Goal: Find specific page/section: Find specific page/section

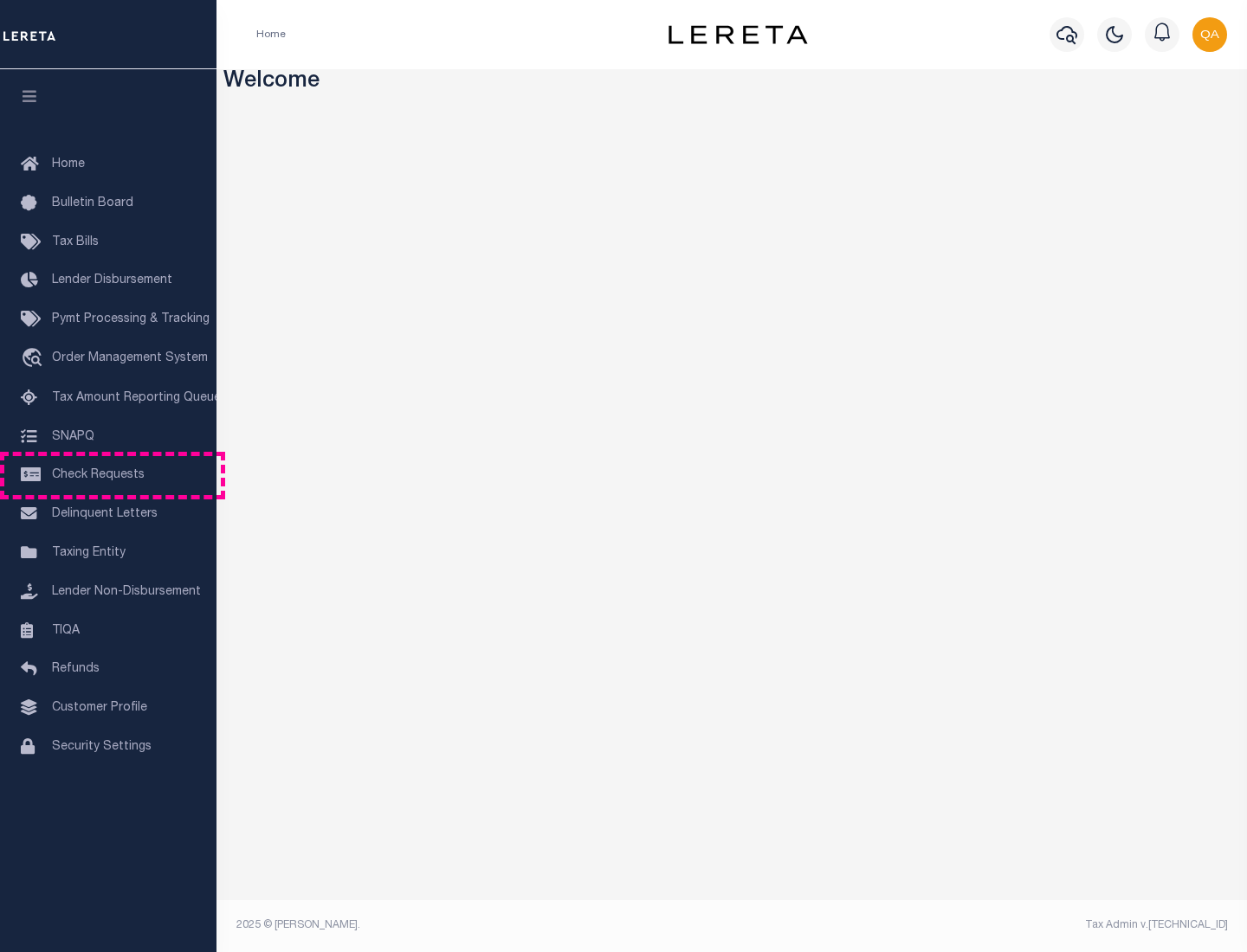
click at [108, 476] on span "Check Requests" at bounding box center [99, 476] width 92 height 12
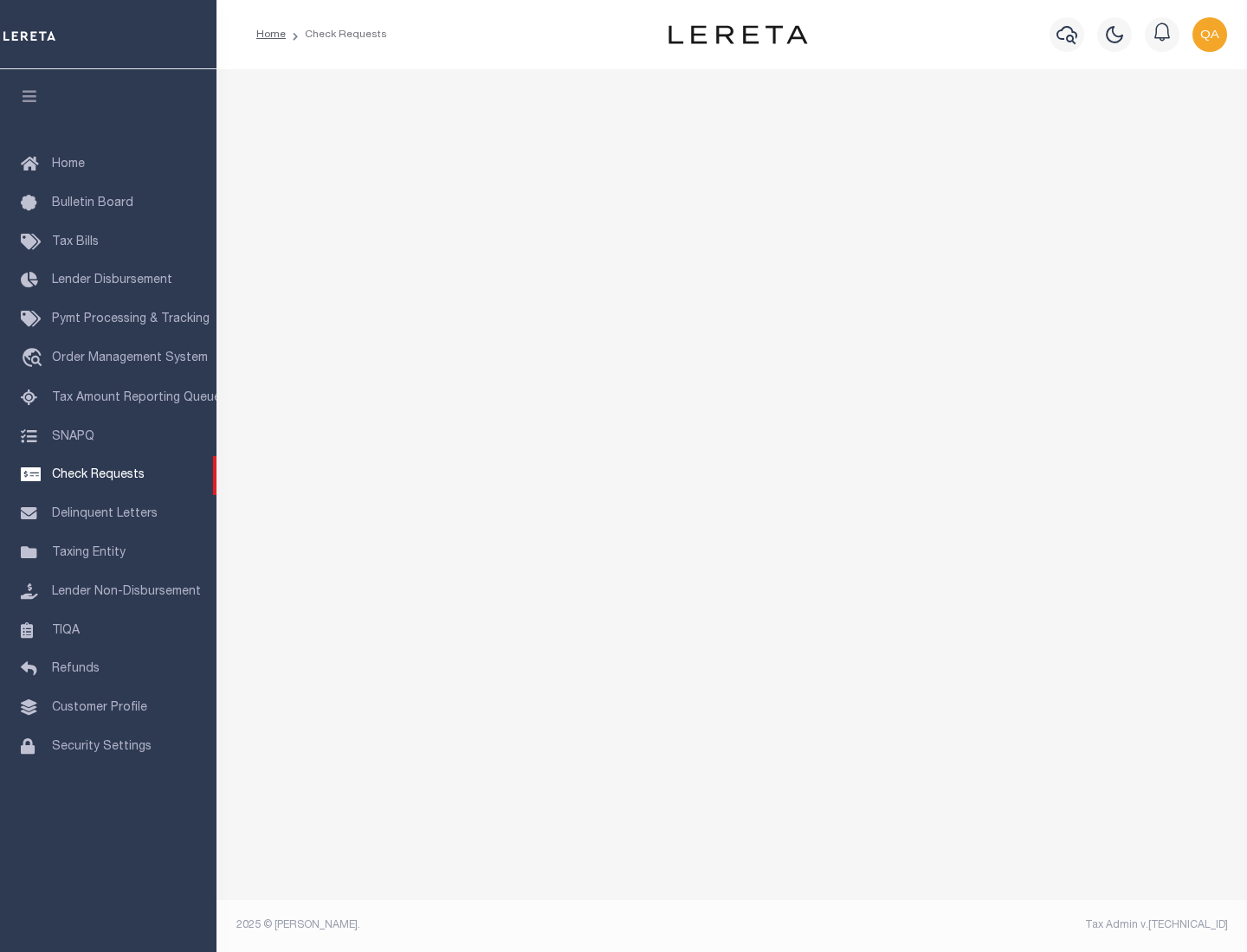
select select "50"
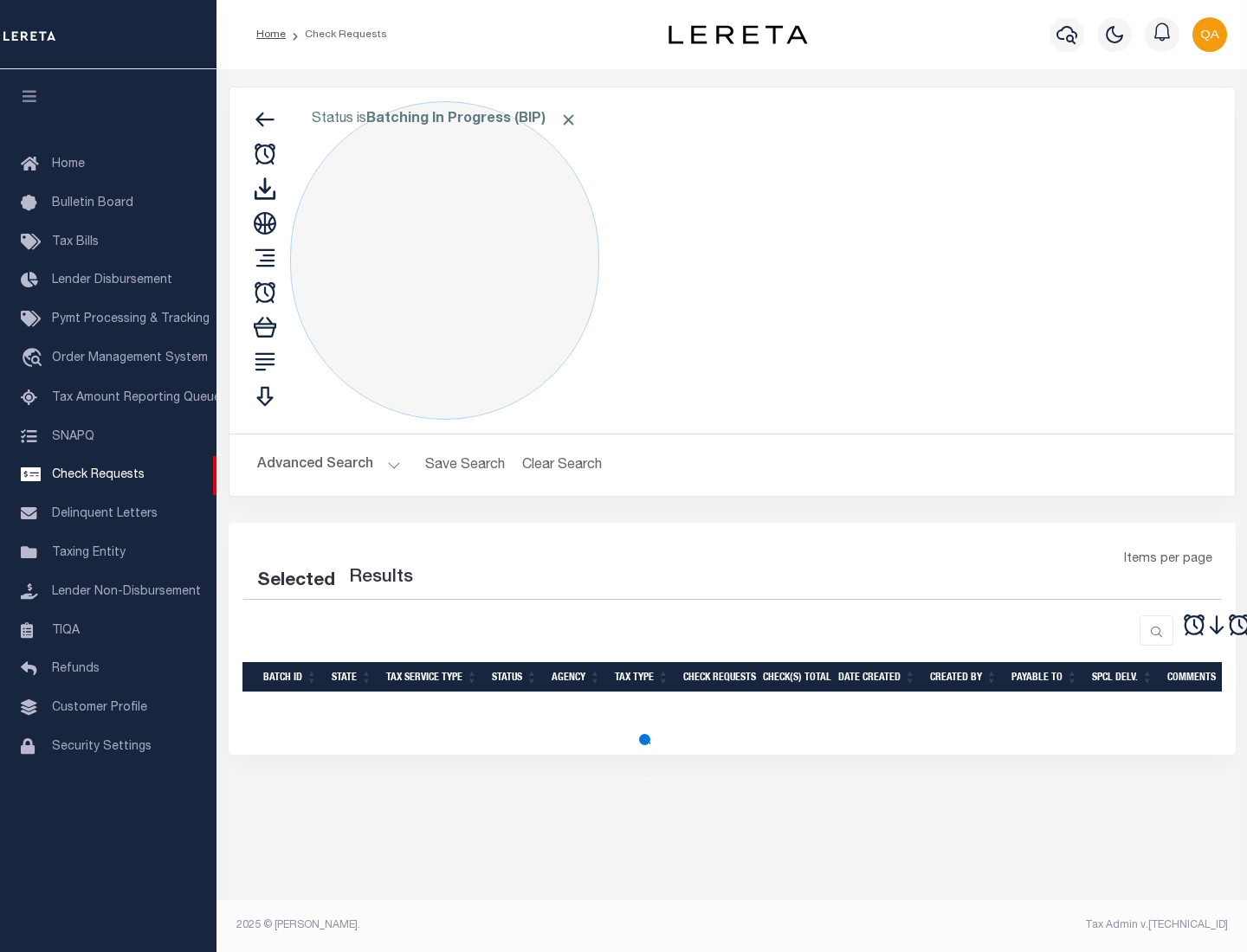
select select "50"
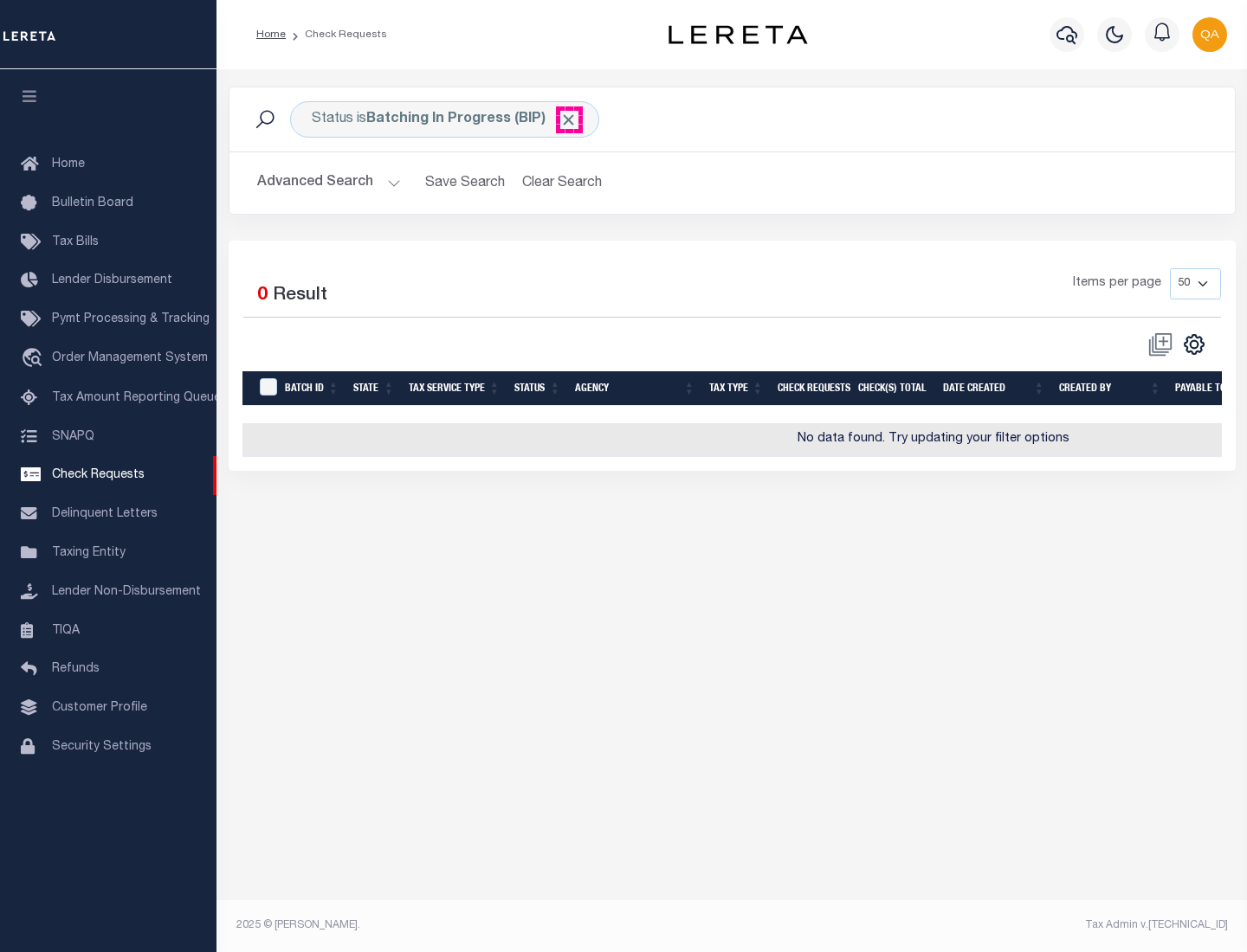
click at [569, 120] on span "Click to Remove" at bounding box center [568, 120] width 18 height 18
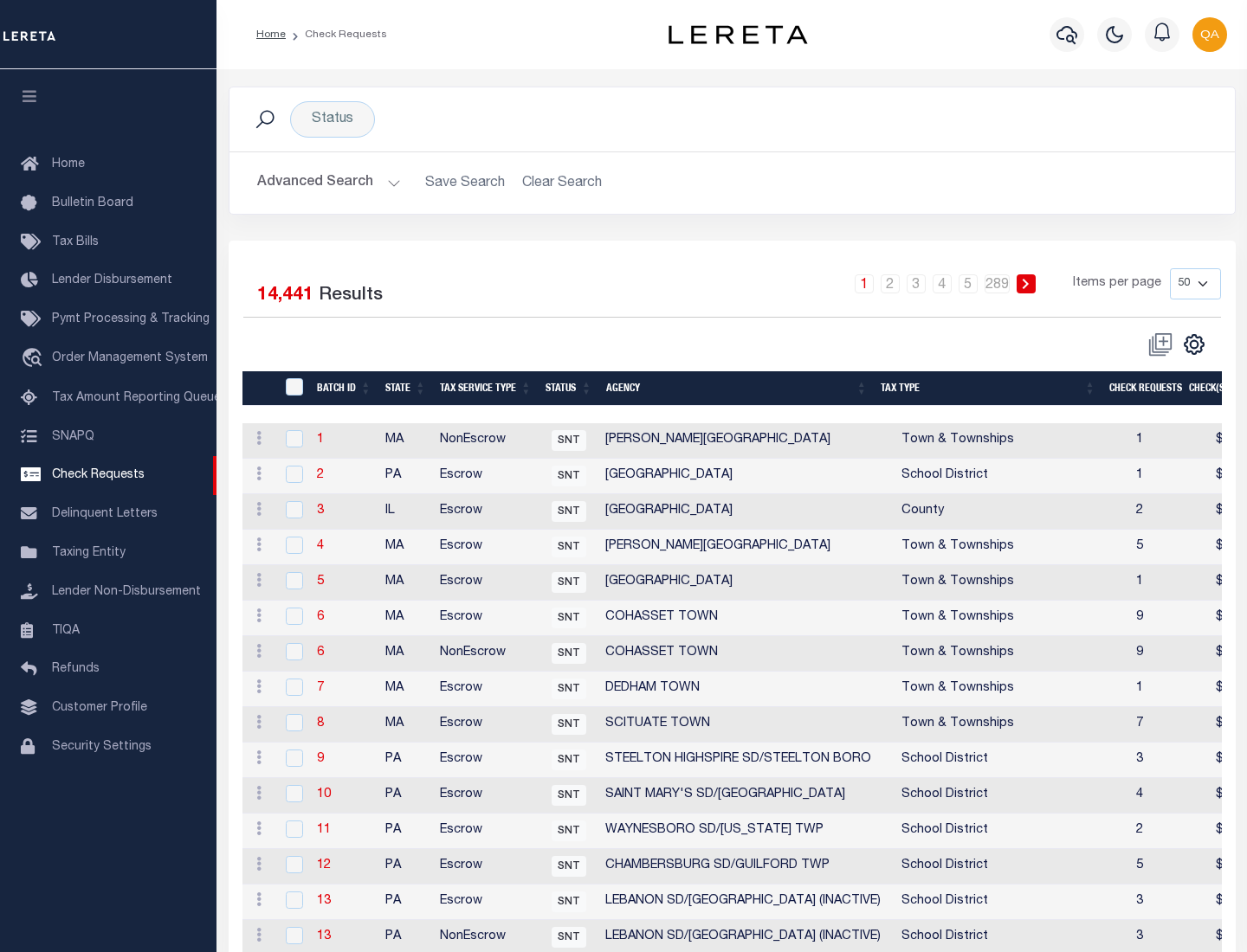
scroll to position [835, 0]
